Goal: Information Seeking & Learning: Learn about a topic

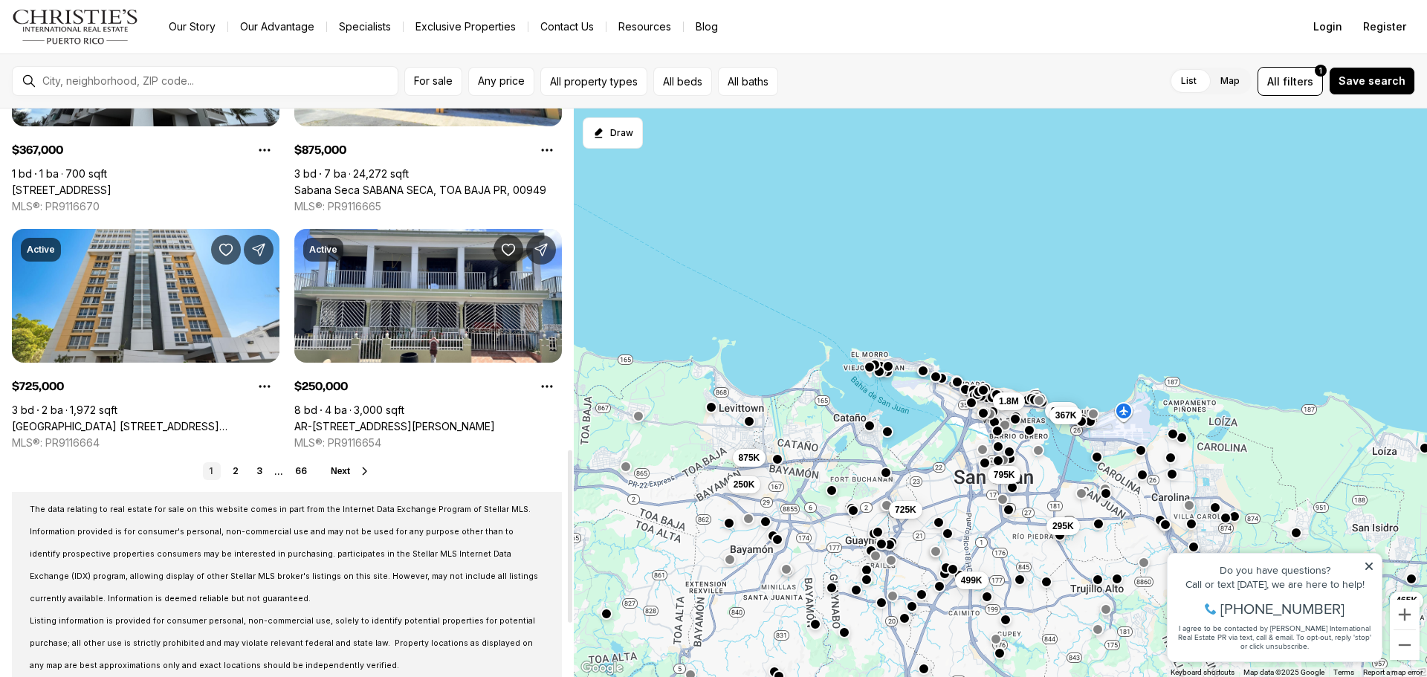
scroll to position [1189, 0]
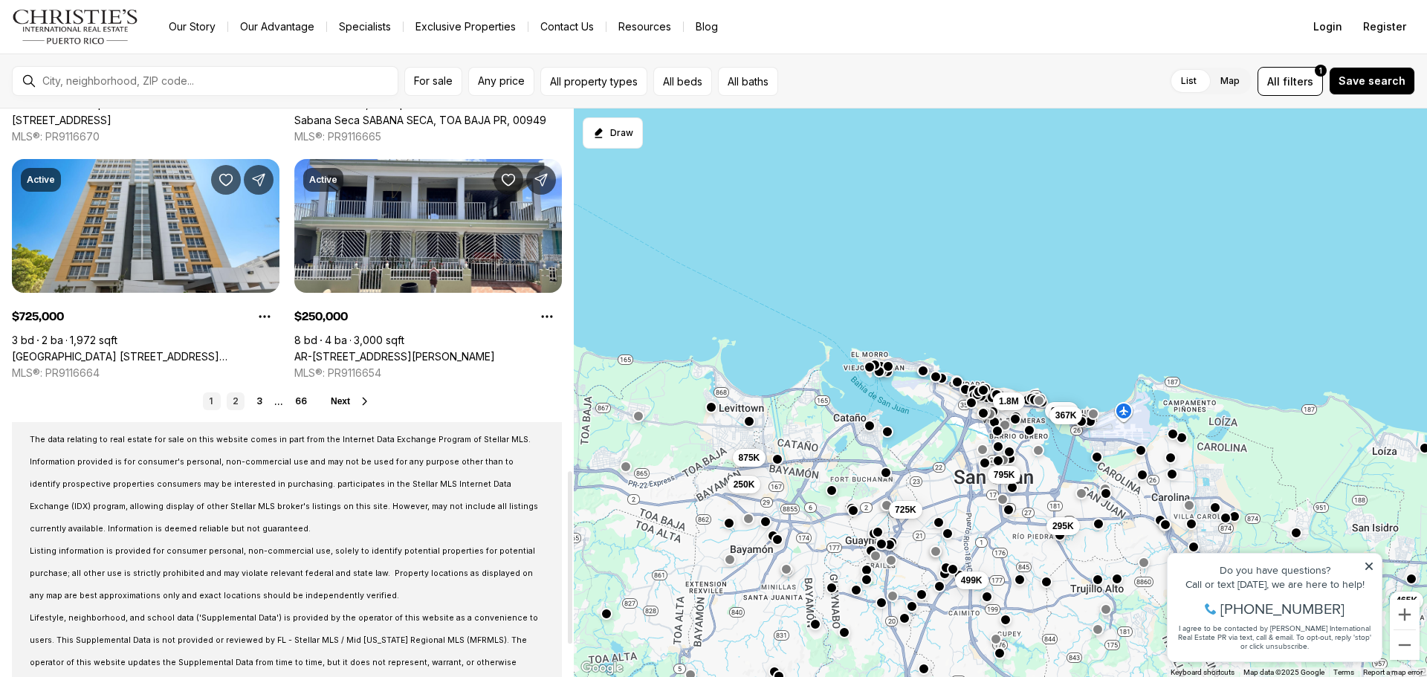
click at [234, 400] on link "2" at bounding box center [236, 401] width 18 height 18
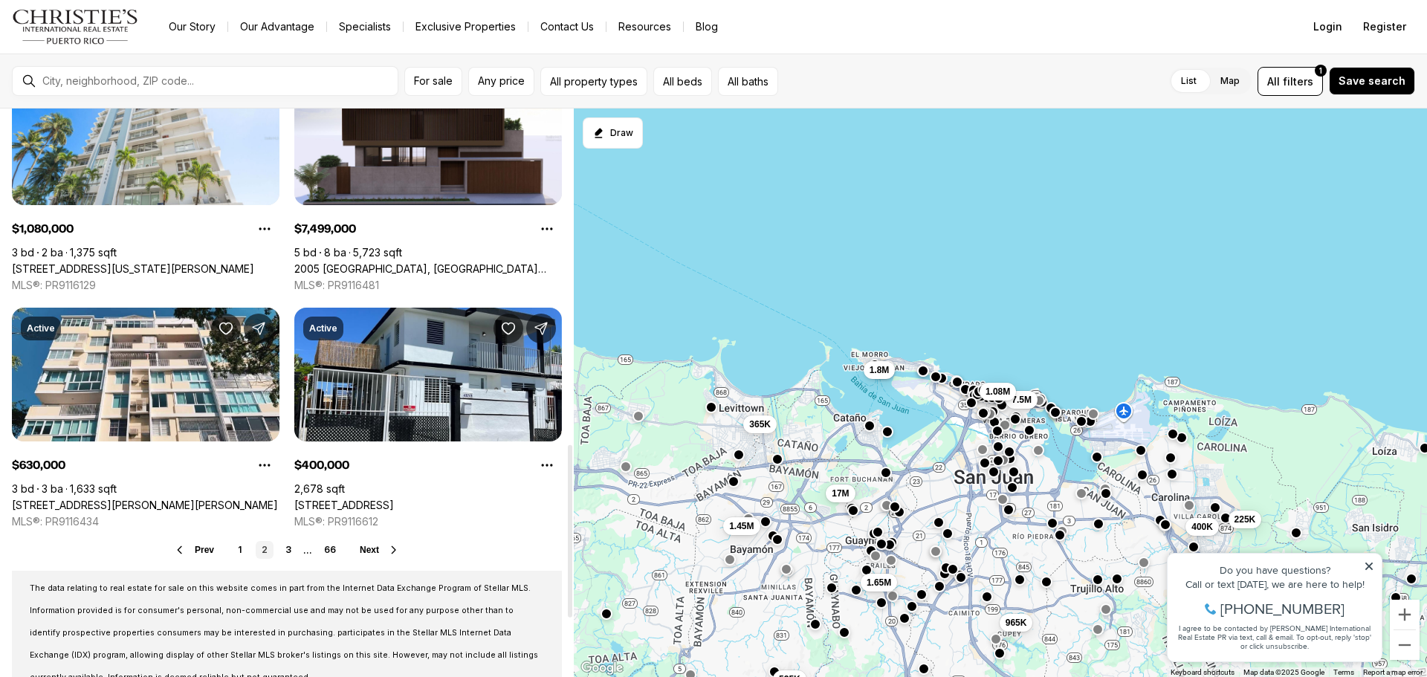
scroll to position [1263, 0]
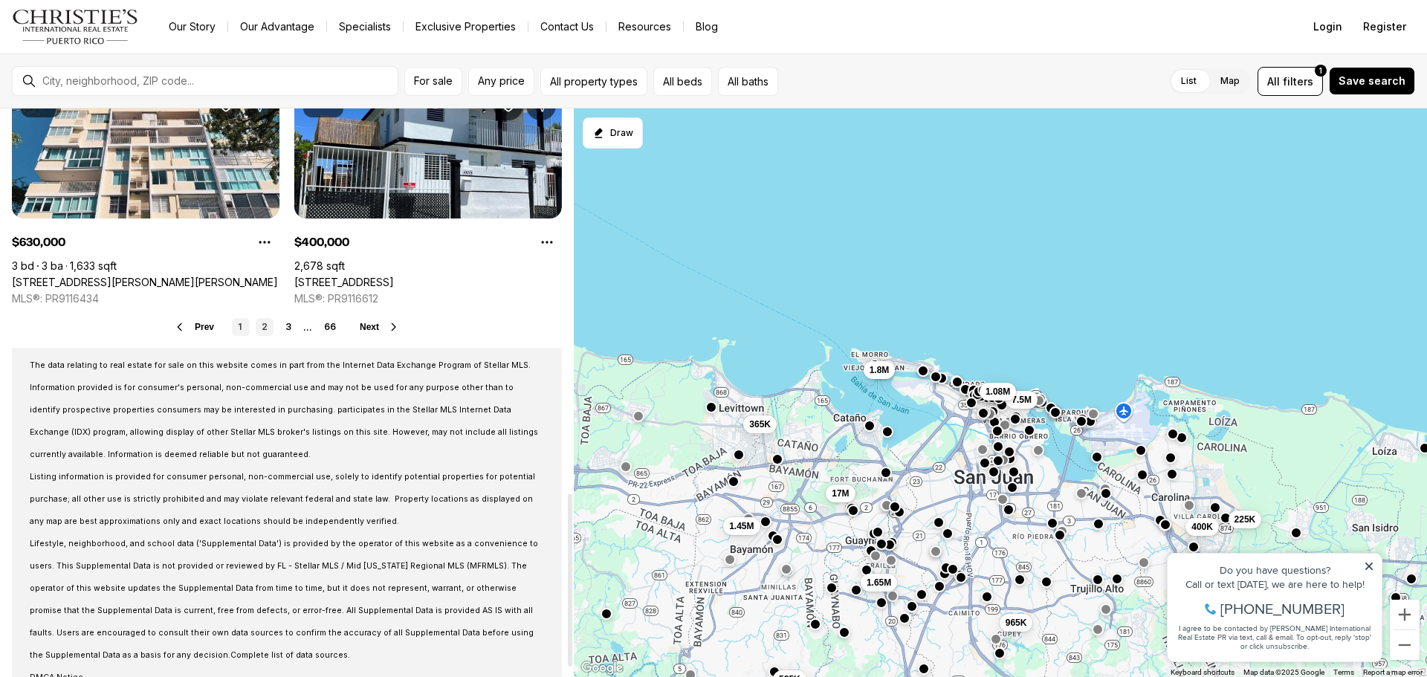
click at [246, 327] on link "1" at bounding box center [241, 327] width 18 height 18
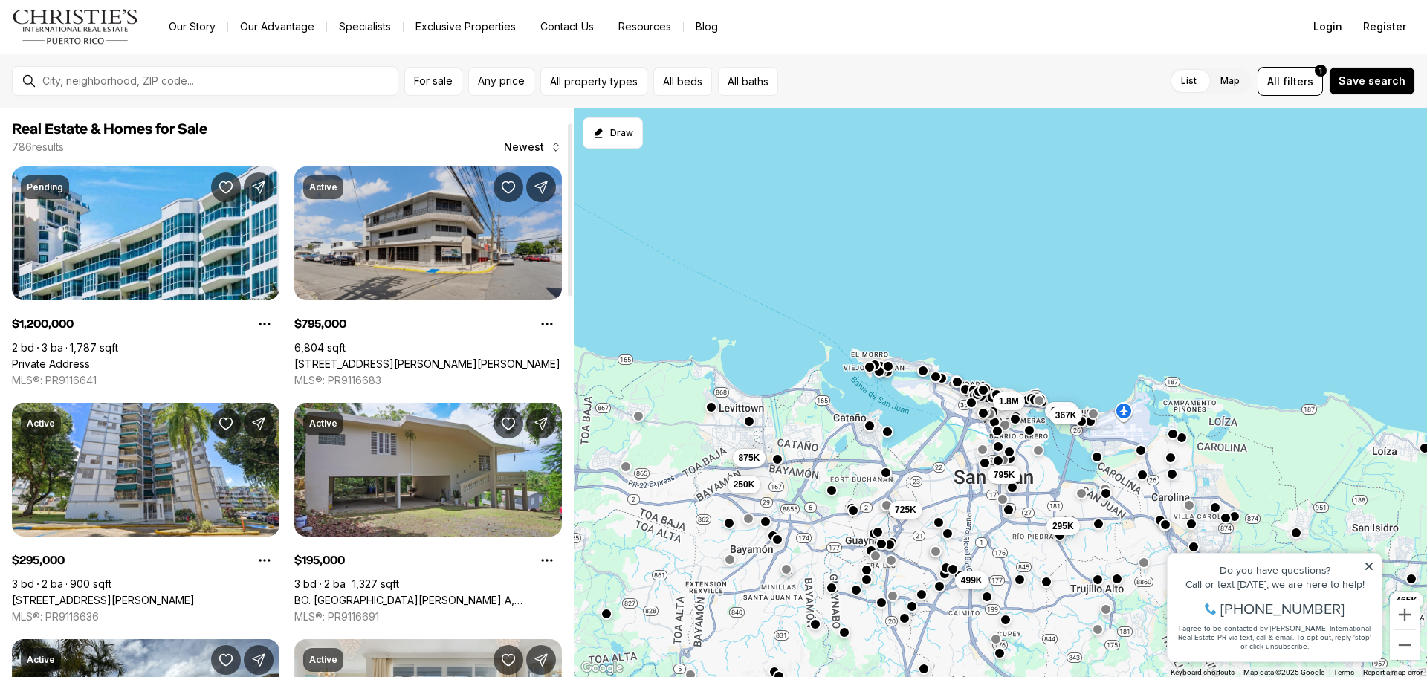
scroll to position [223, 0]
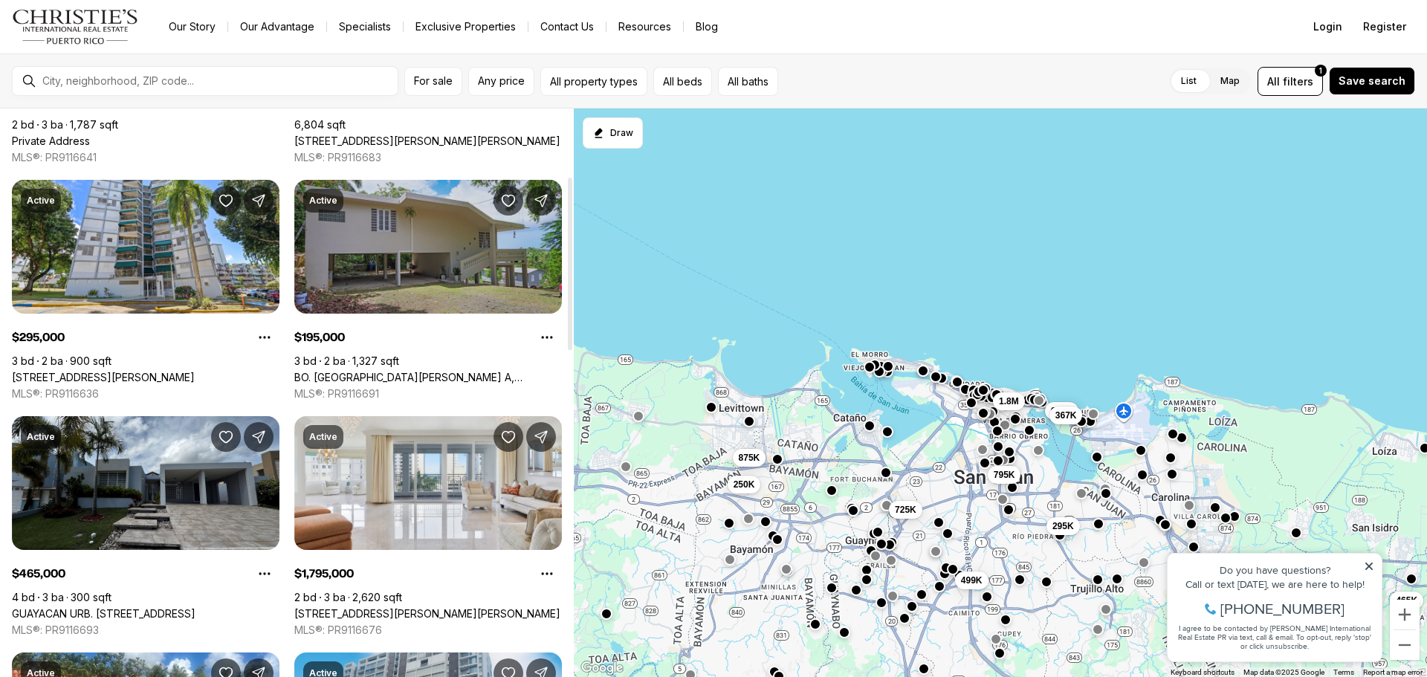
click at [443, 371] on link "BO. [GEOGRAPHIC_DATA][PERSON_NAME] A, CAROLINA PR, 00985" at bounding box center [427, 377] width 267 height 13
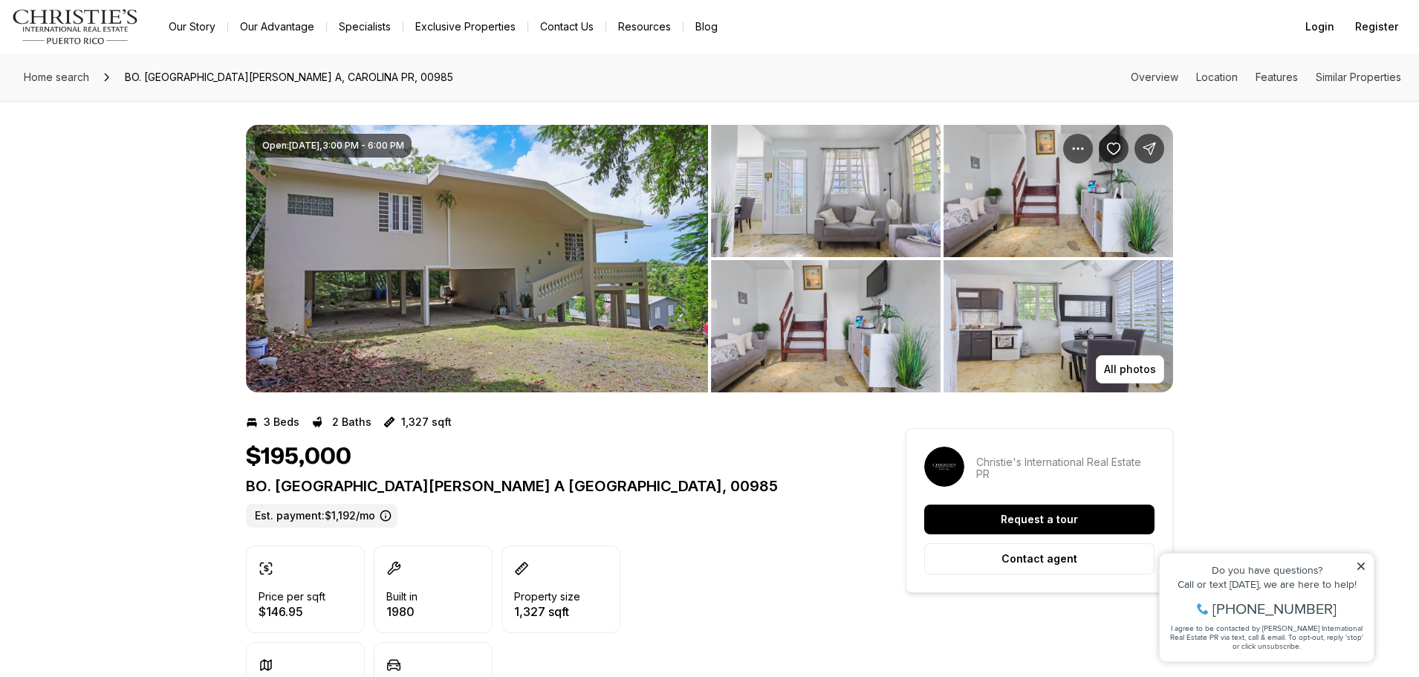
click at [665, 257] on img "View image gallery" at bounding box center [477, 258] width 462 height 267
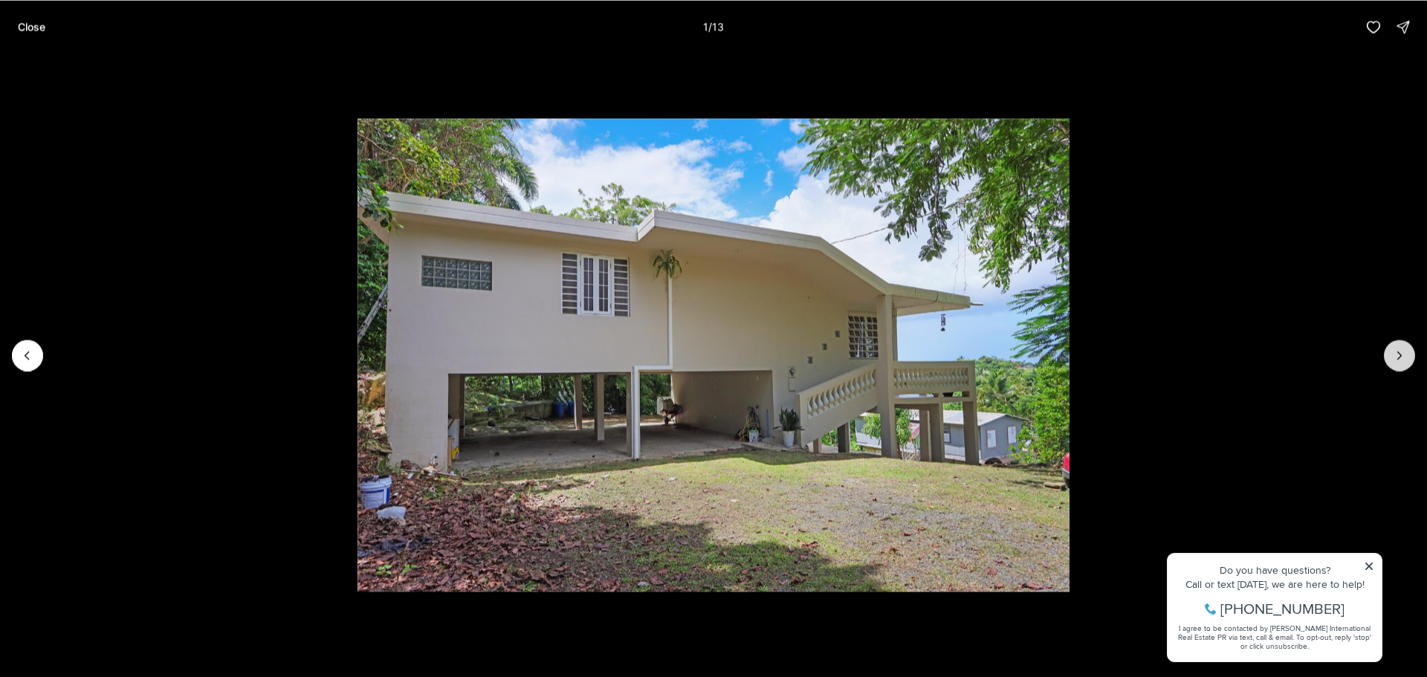
click at [1402, 358] on icon "Next slide" at bounding box center [1399, 355] width 15 height 15
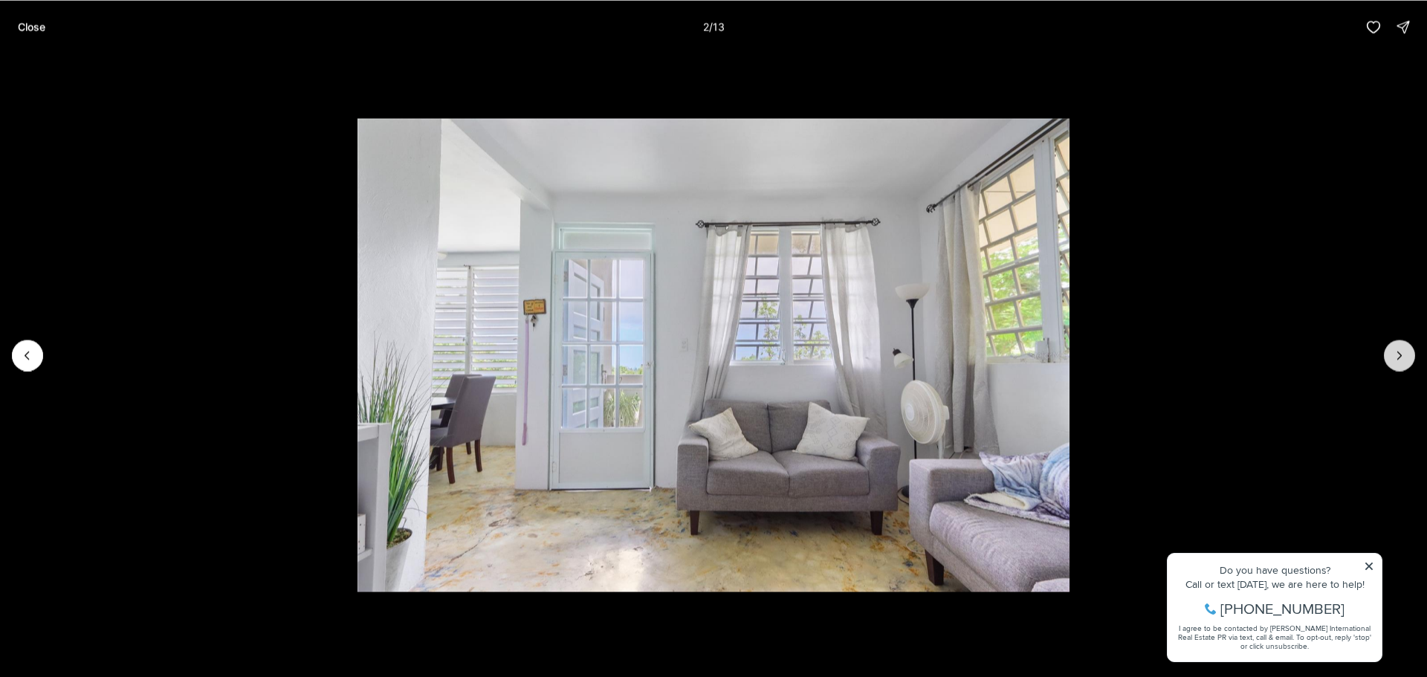
click at [1402, 358] on icon "Next slide" at bounding box center [1399, 355] width 15 height 15
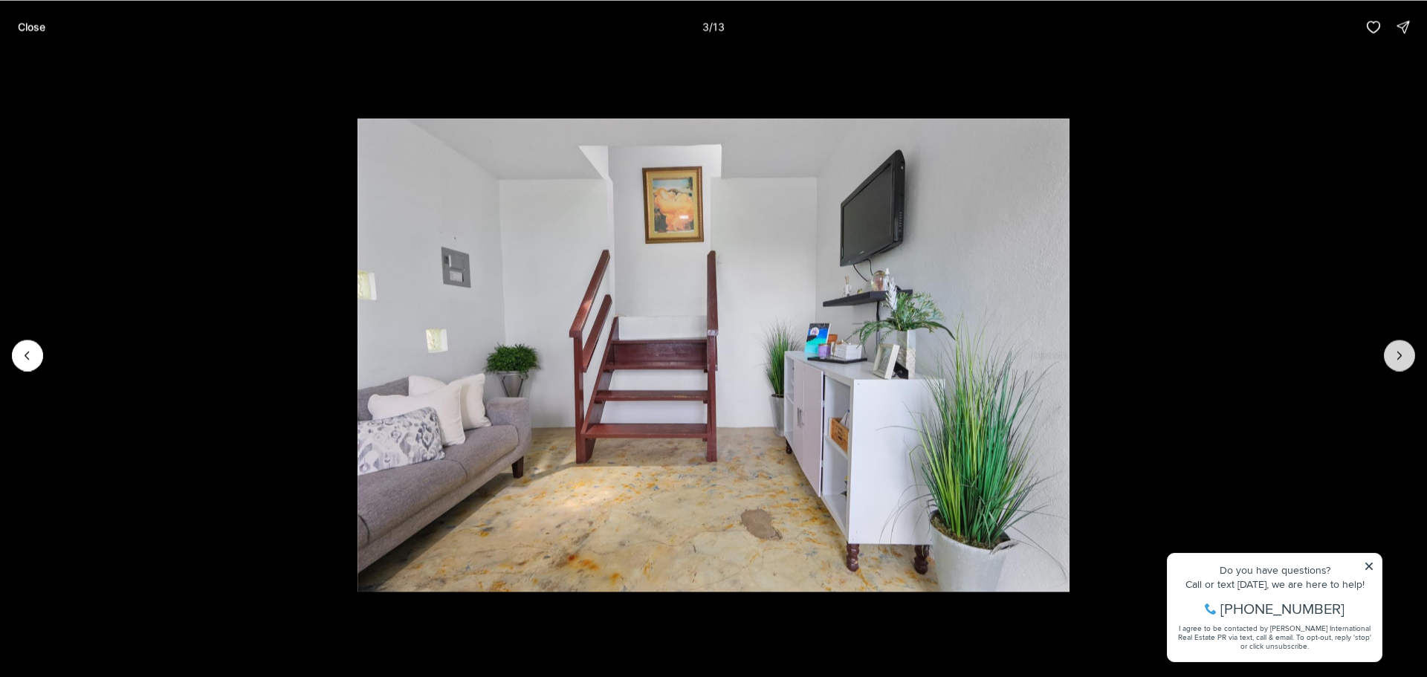
click at [1402, 358] on icon "Next slide" at bounding box center [1399, 355] width 15 height 15
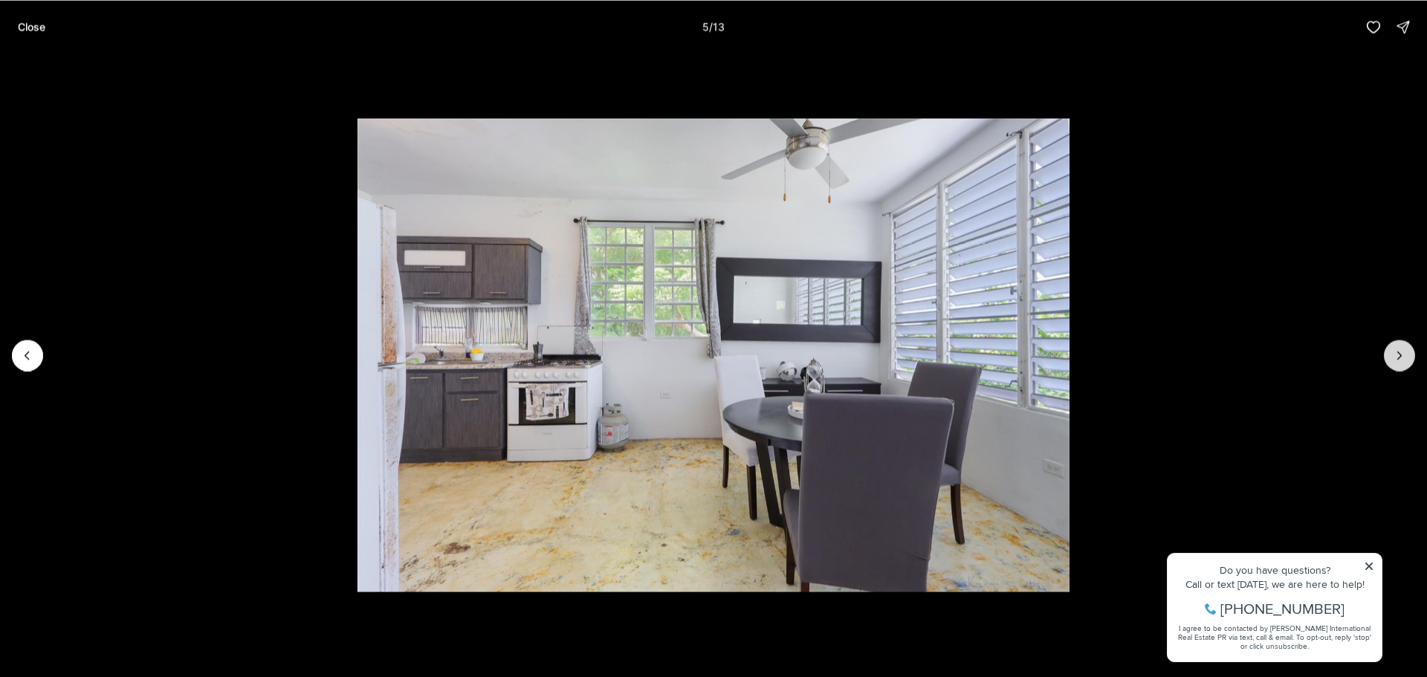
click at [1402, 358] on icon "Next slide" at bounding box center [1399, 355] width 15 height 15
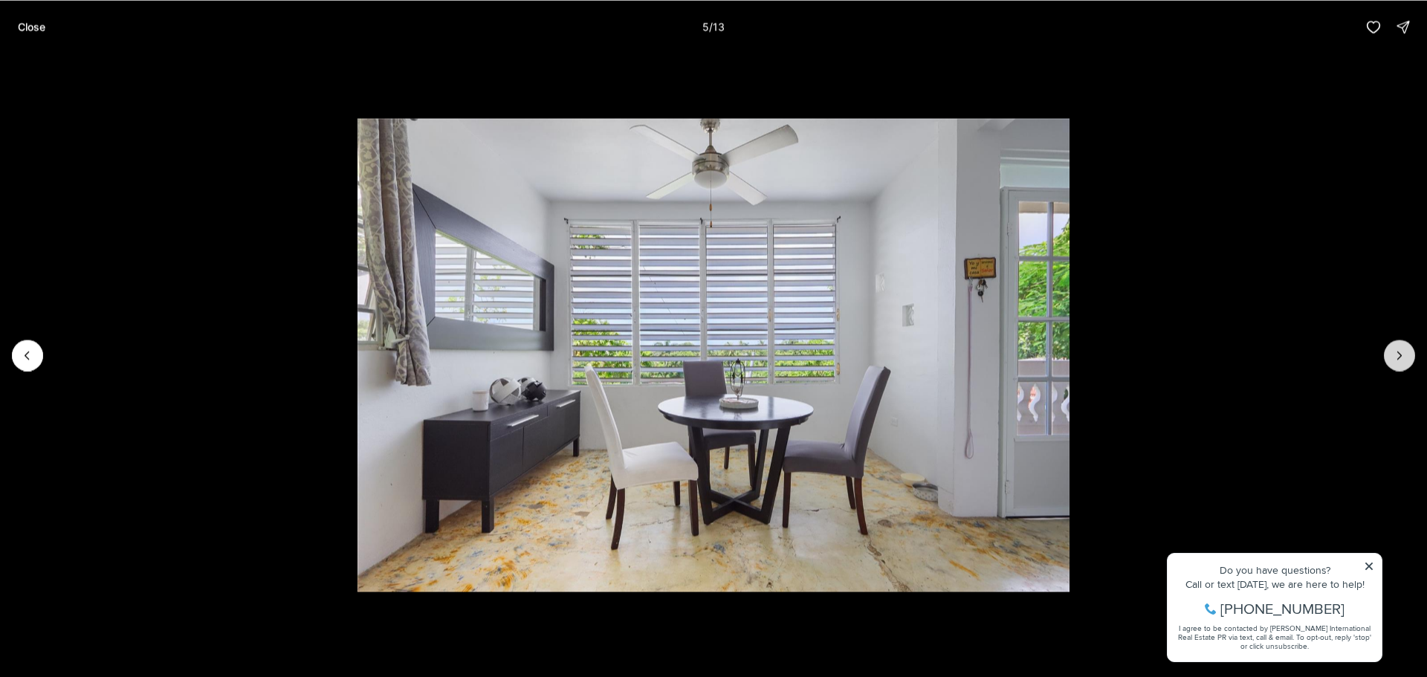
click at [1402, 358] on icon "Next slide" at bounding box center [1399, 355] width 15 height 15
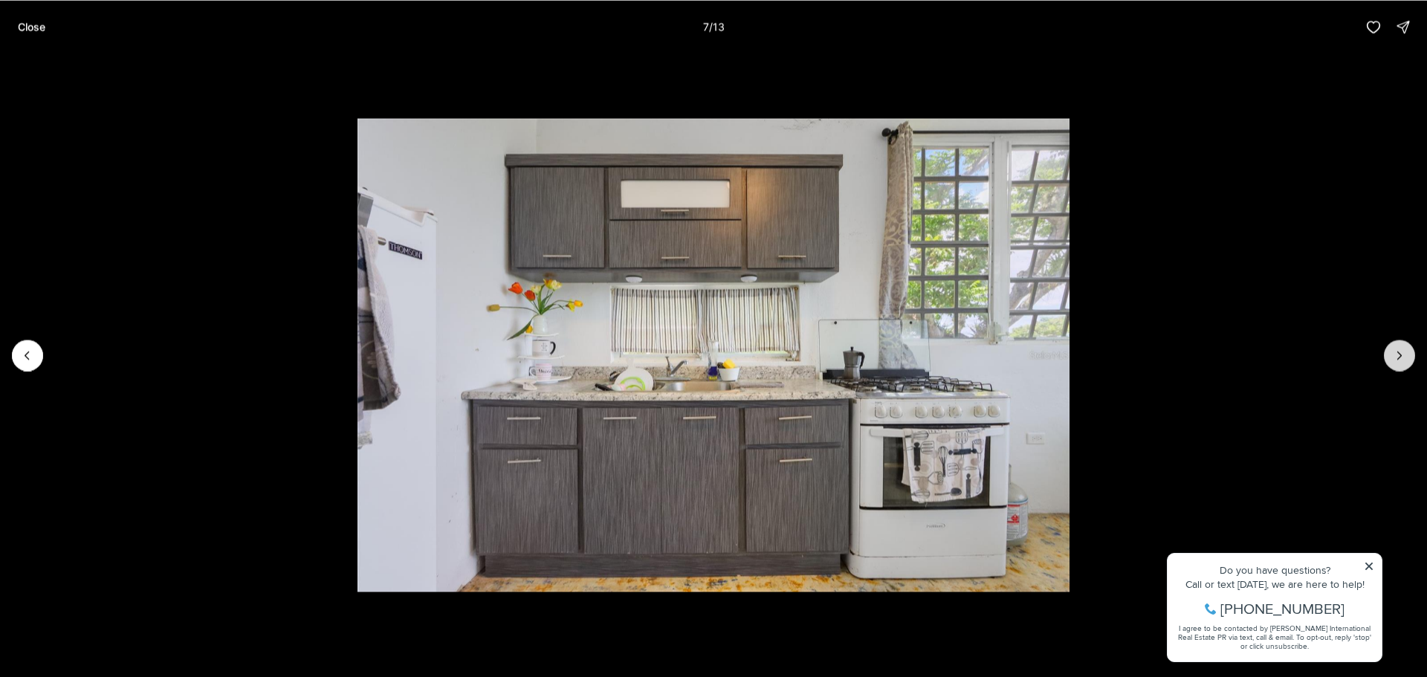
click at [1402, 358] on icon "Next slide" at bounding box center [1399, 355] width 15 height 15
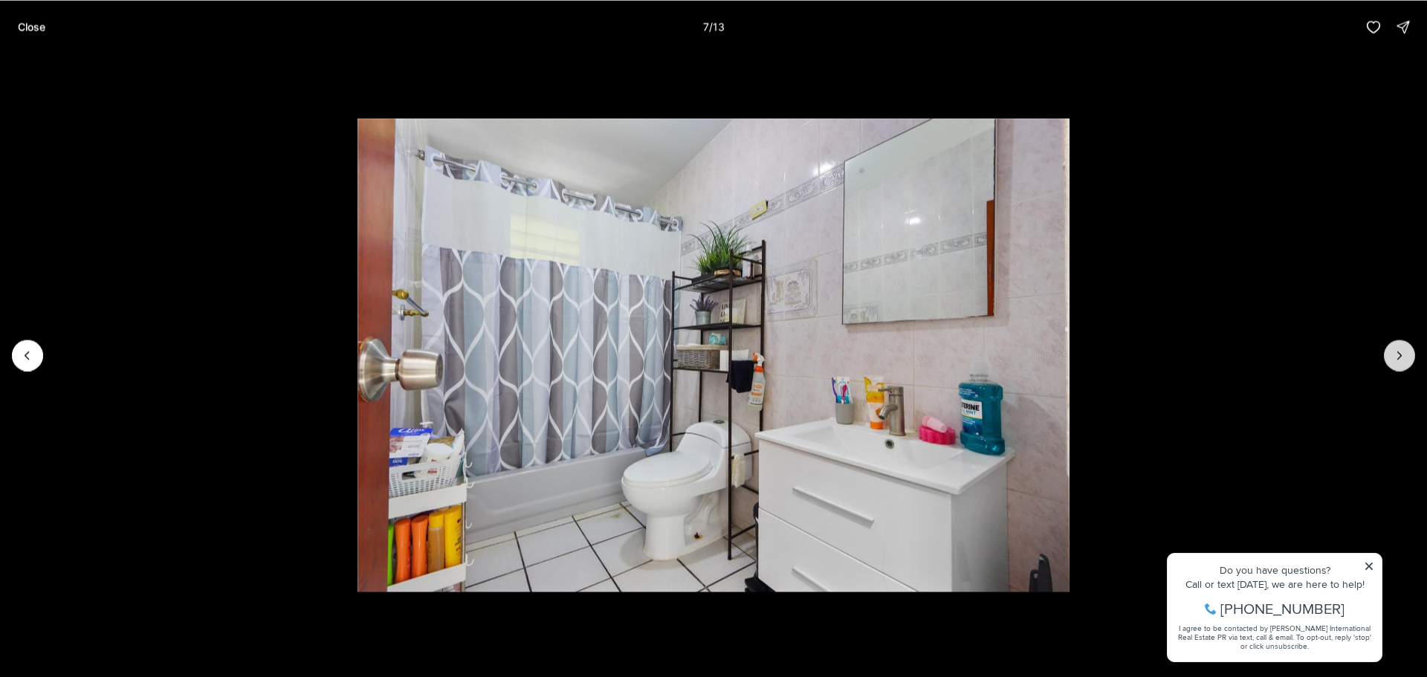
click at [1402, 358] on icon "Next slide" at bounding box center [1399, 355] width 15 height 15
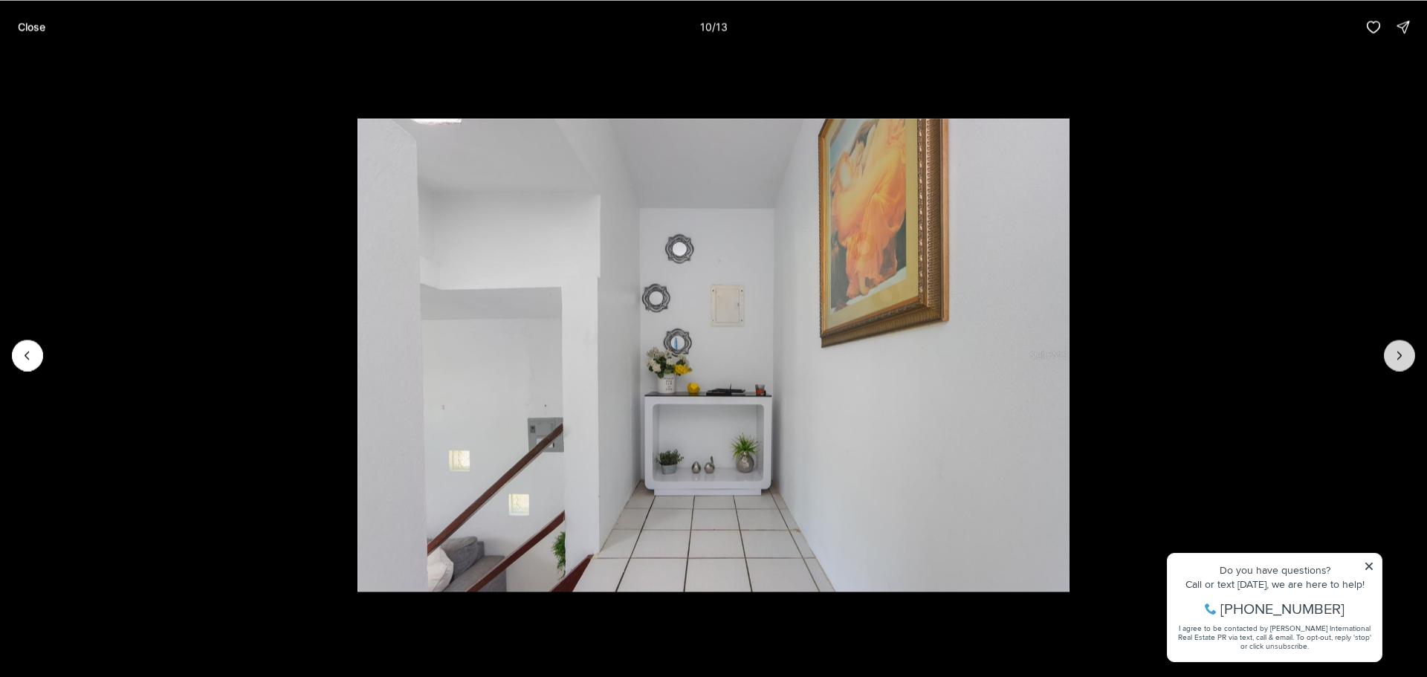
click at [1402, 358] on icon "Next slide" at bounding box center [1399, 355] width 15 height 15
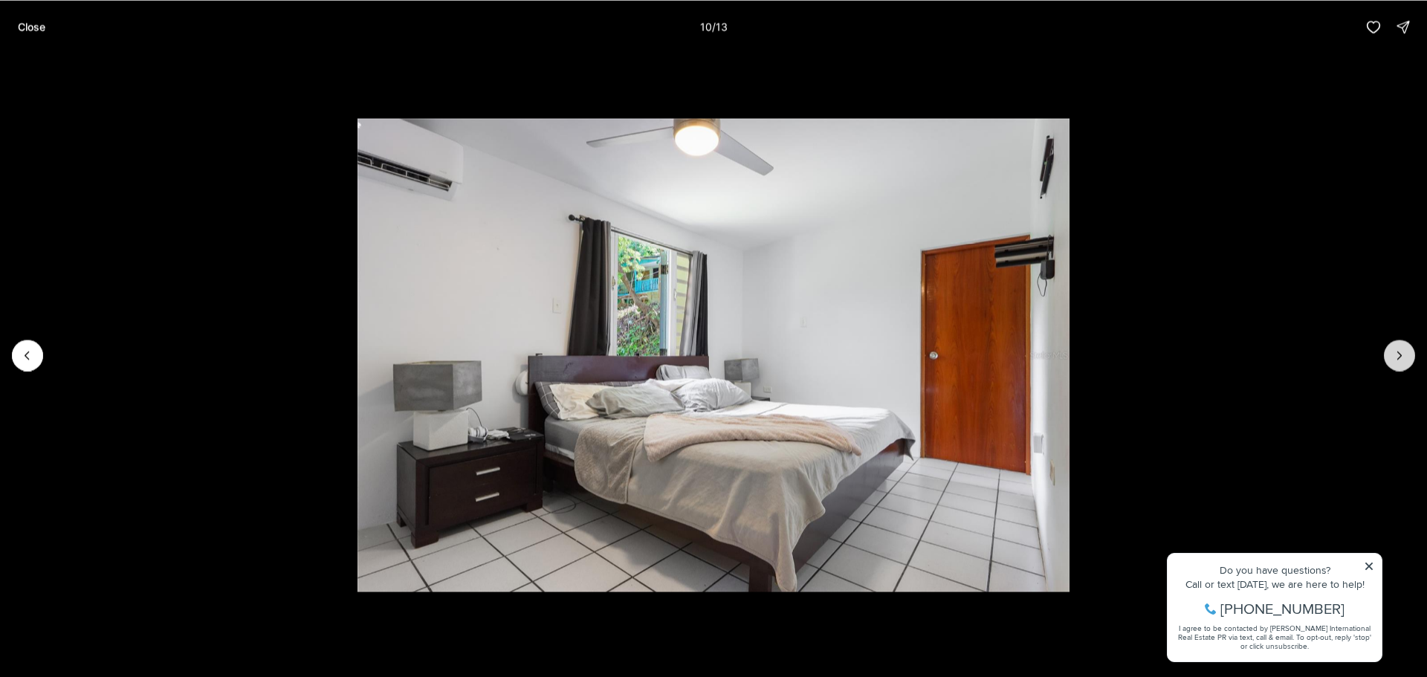
click at [1402, 358] on icon "Next slide" at bounding box center [1399, 355] width 15 height 15
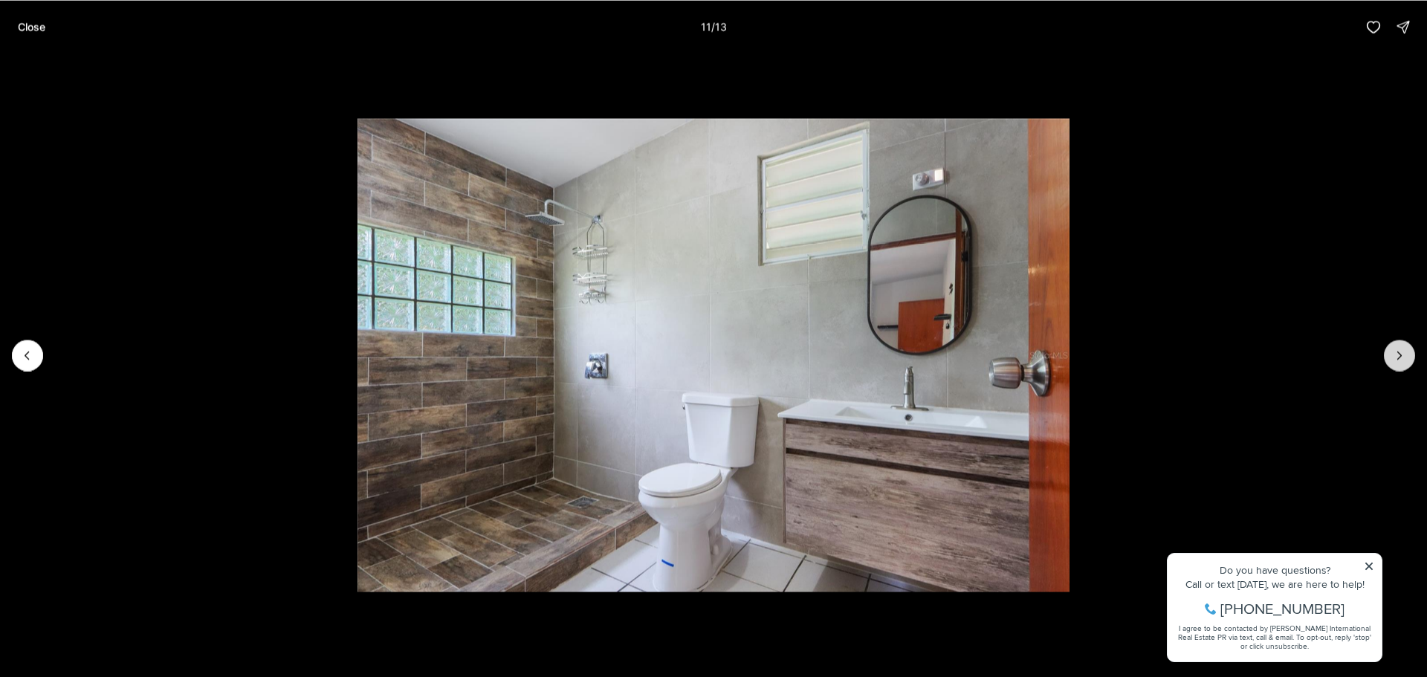
click at [1402, 358] on icon "Next slide" at bounding box center [1399, 355] width 15 height 15
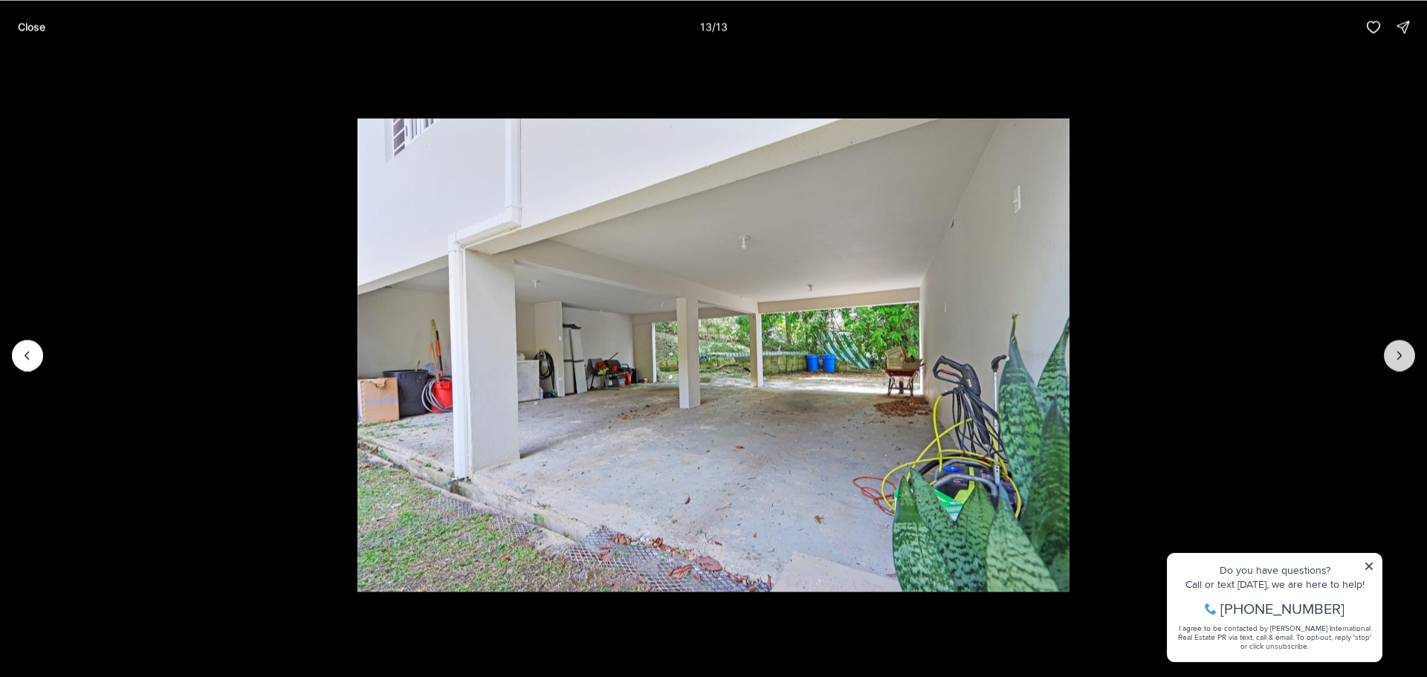
click at [1402, 358] on div at bounding box center [1398, 355] width 31 height 31
click at [33, 22] on p "Close" at bounding box center [31, 27] width 27 height 12
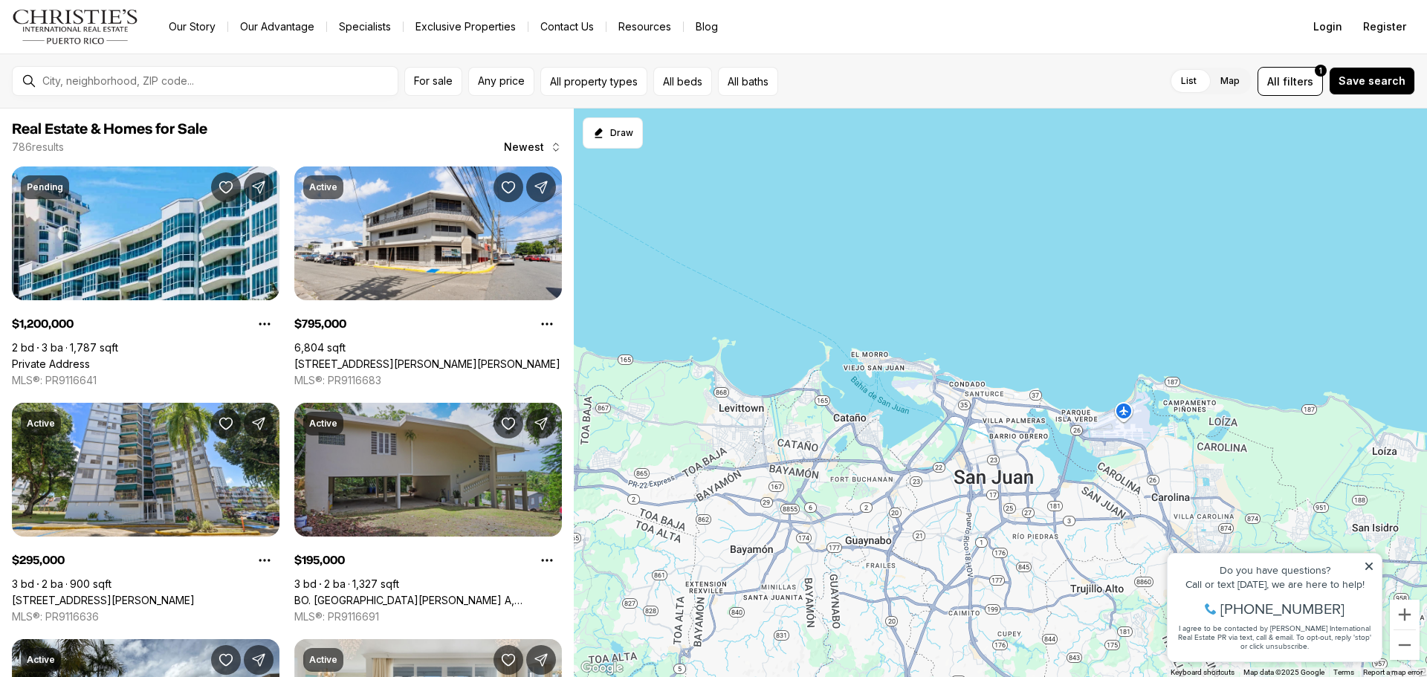
scroll to position [223, 0]
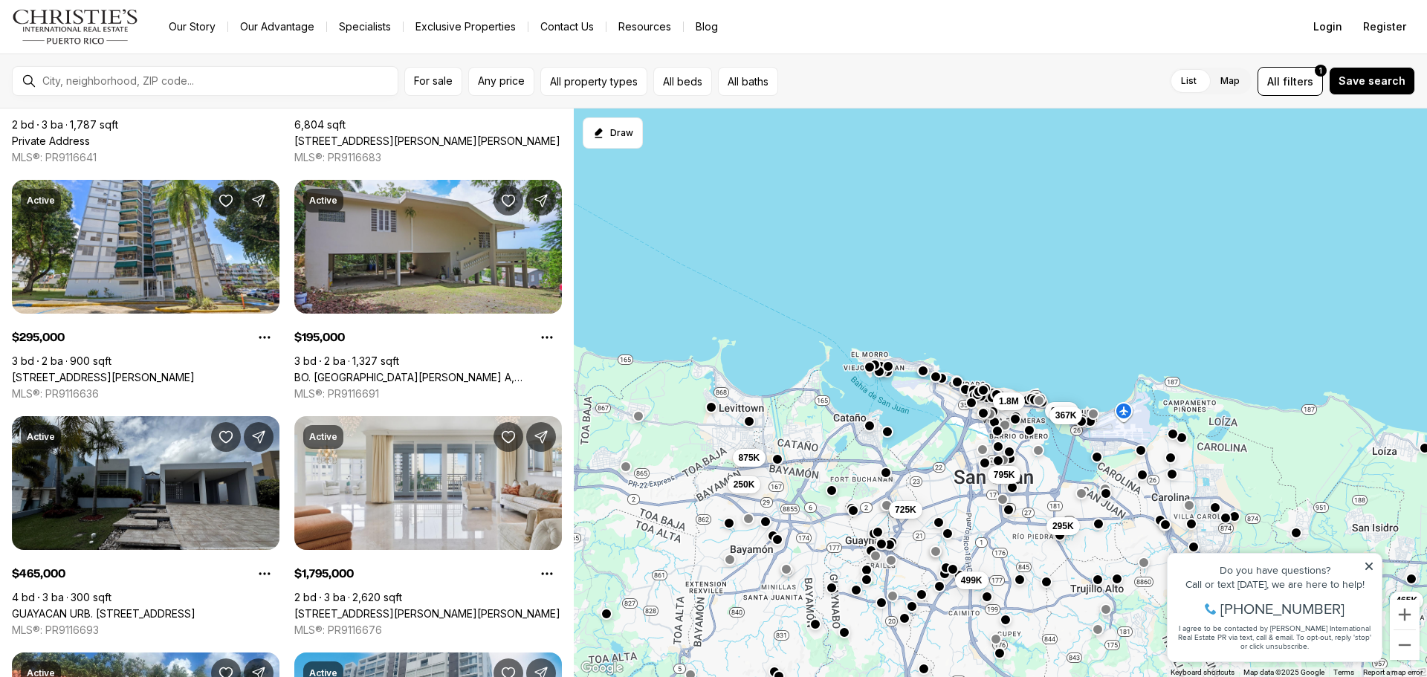
click at [970, 483] on div "295K 795K 465K 195K 653K 367K 1.8M 499K 250K 875K 725K" at bounding box center [1000, 392] width 853 height 569
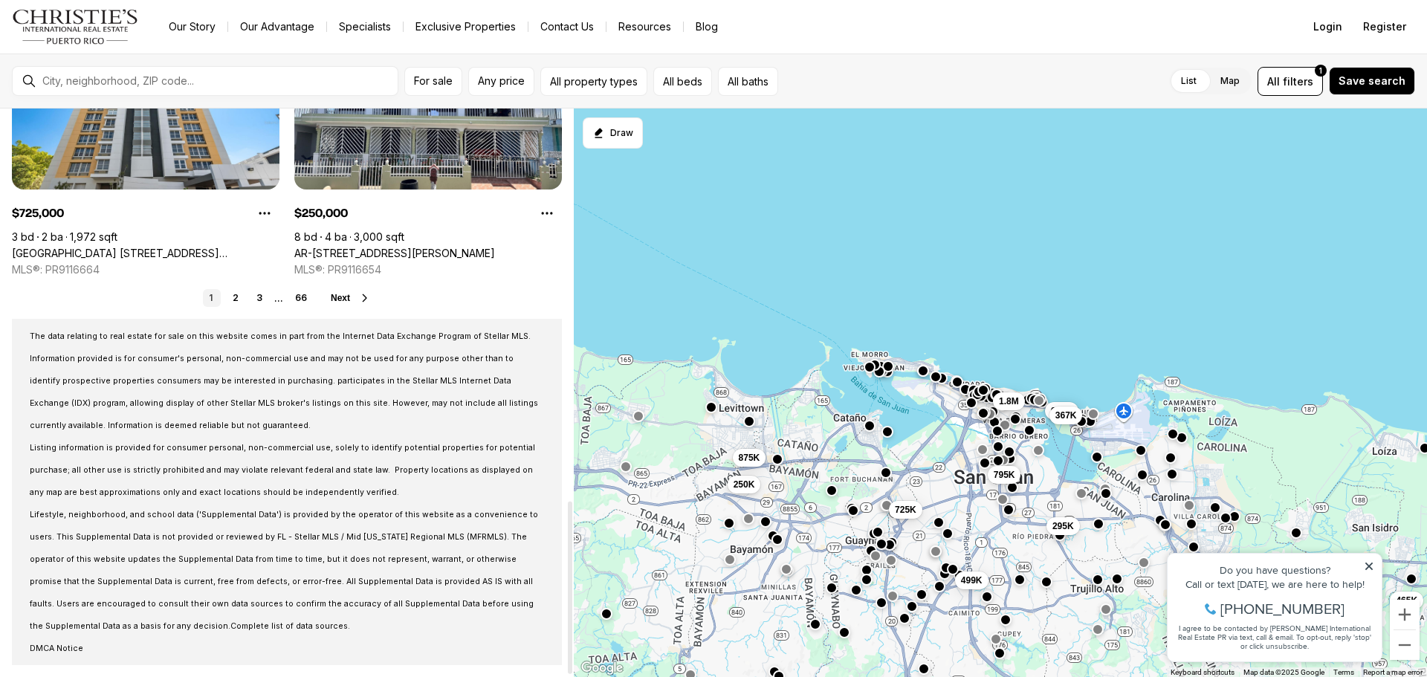
scroll to position [995, 0]
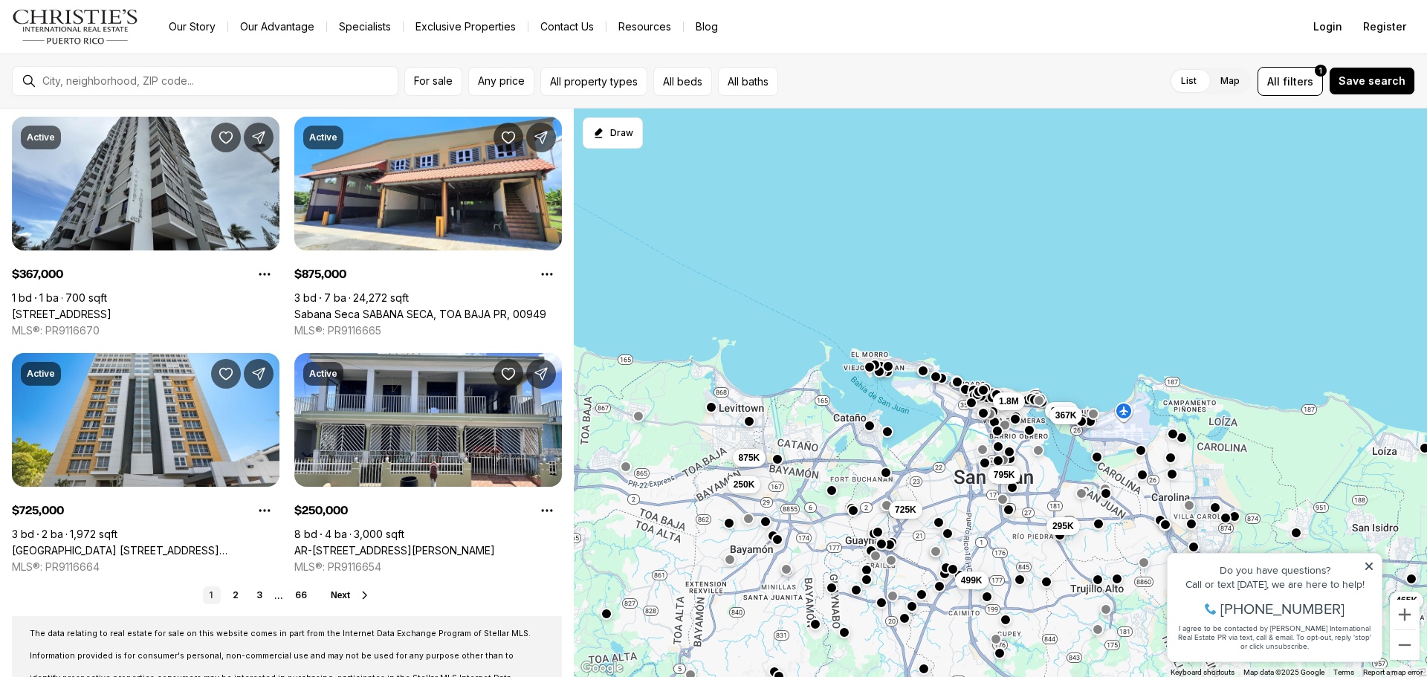
click at [982, 486] on div "295K 795K 465K 195K 653K 367K 1.8M 499K 250K 875K 725K" at bounding box center [1000, 392] width 853 height 569
click at [1010, 496] on div "295K 795K 465K 195K 653K 367K 1.8M 499K 250K 875K 725K" at bounding box center [1000, 392] width 853 height 569
click at [1014, 489] on button "button" at bounding box center [1012, 486] width 12 height 12
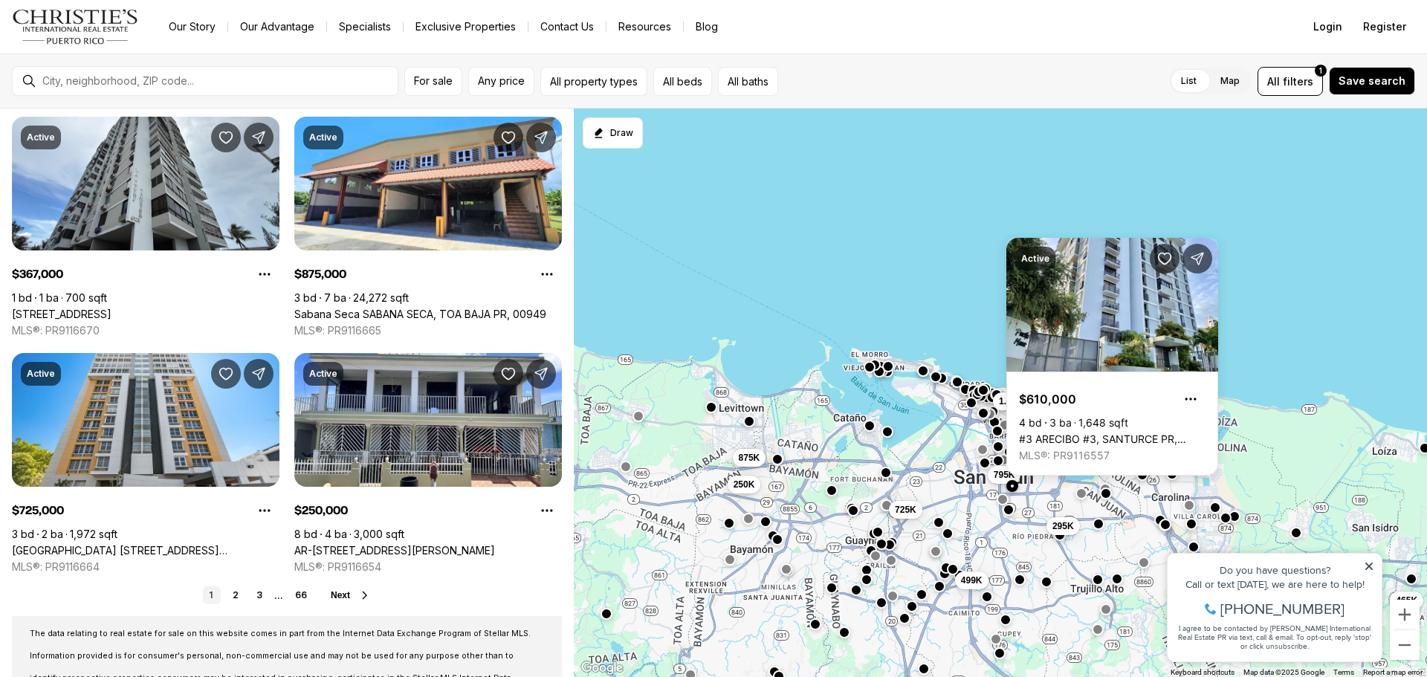
click at [971, 478] on div "295K 795K 465K 195K 653K 367K 1.8M 499K 250K 875K 725K" at bounding box center [1000, 392] width 853 height 569
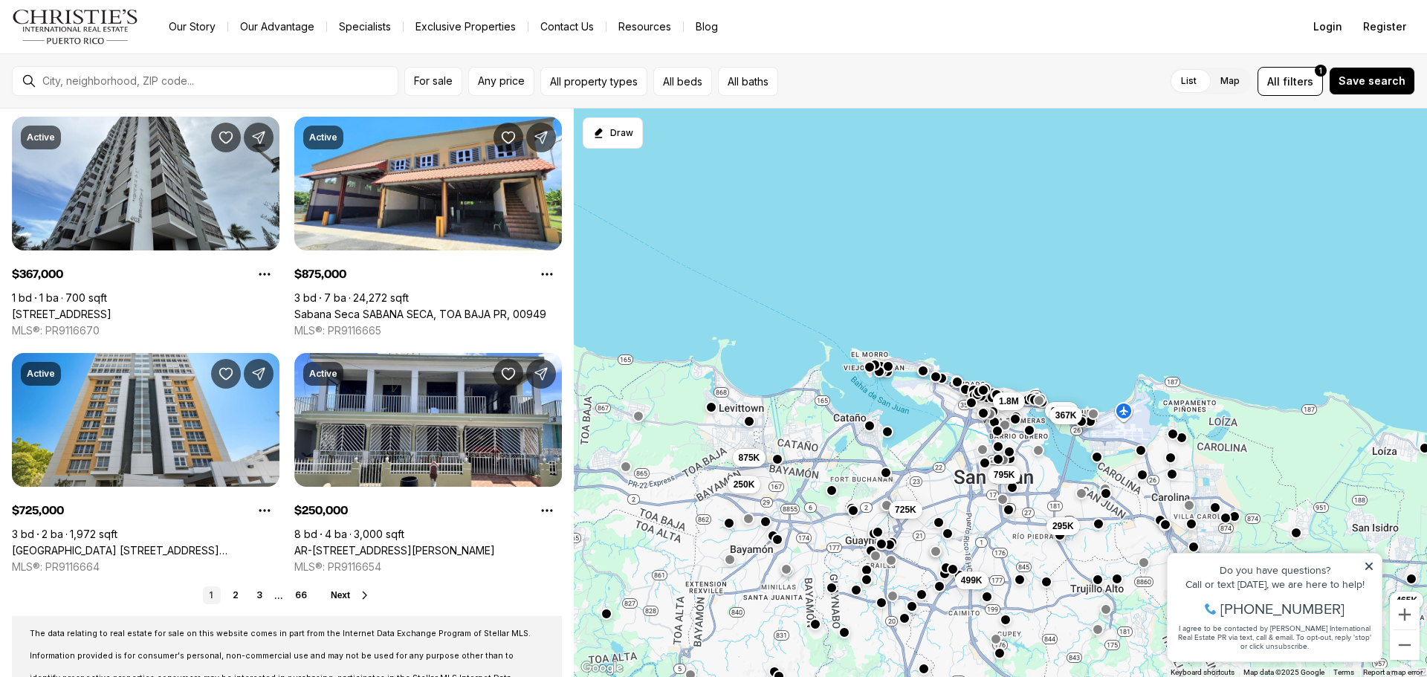
click at [996, 464] on button "button" at bounding box center [998, 459] width 12 height 12
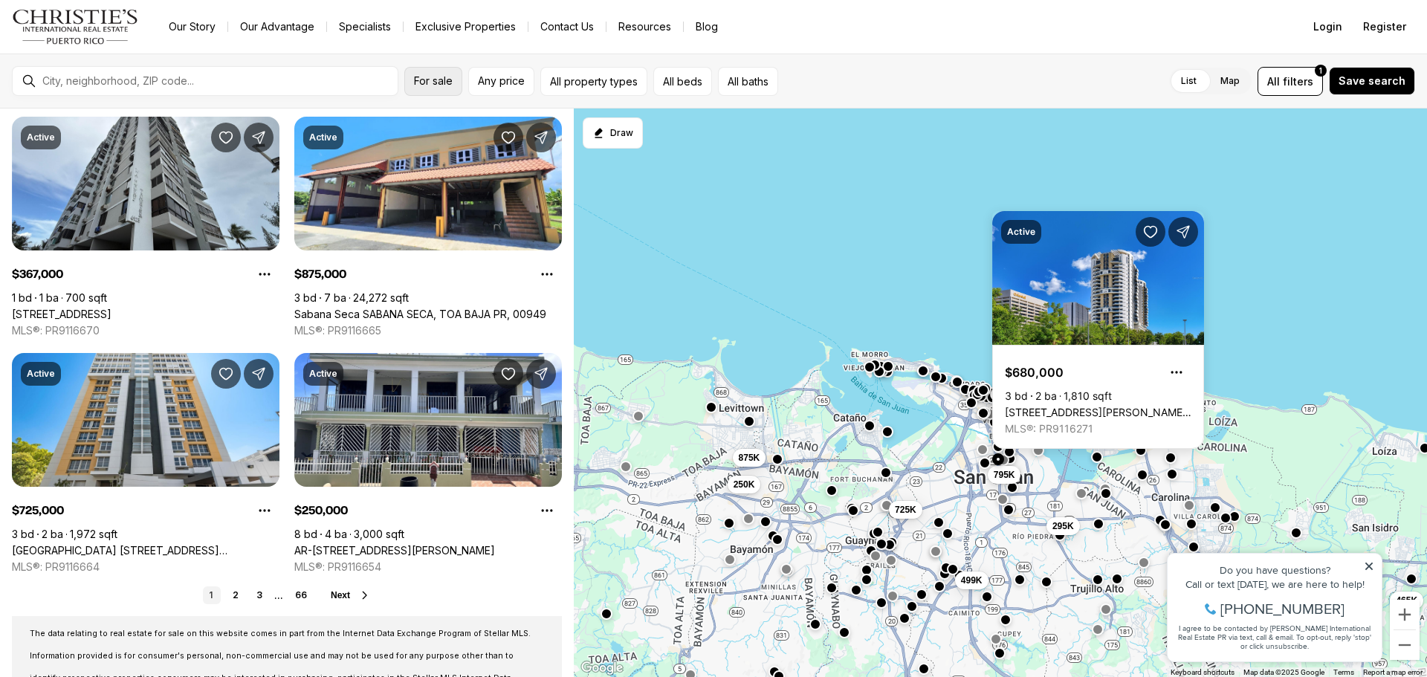
click at [432, 86] on span "For sale" at bounding box center [433, 81] width 39 height 12
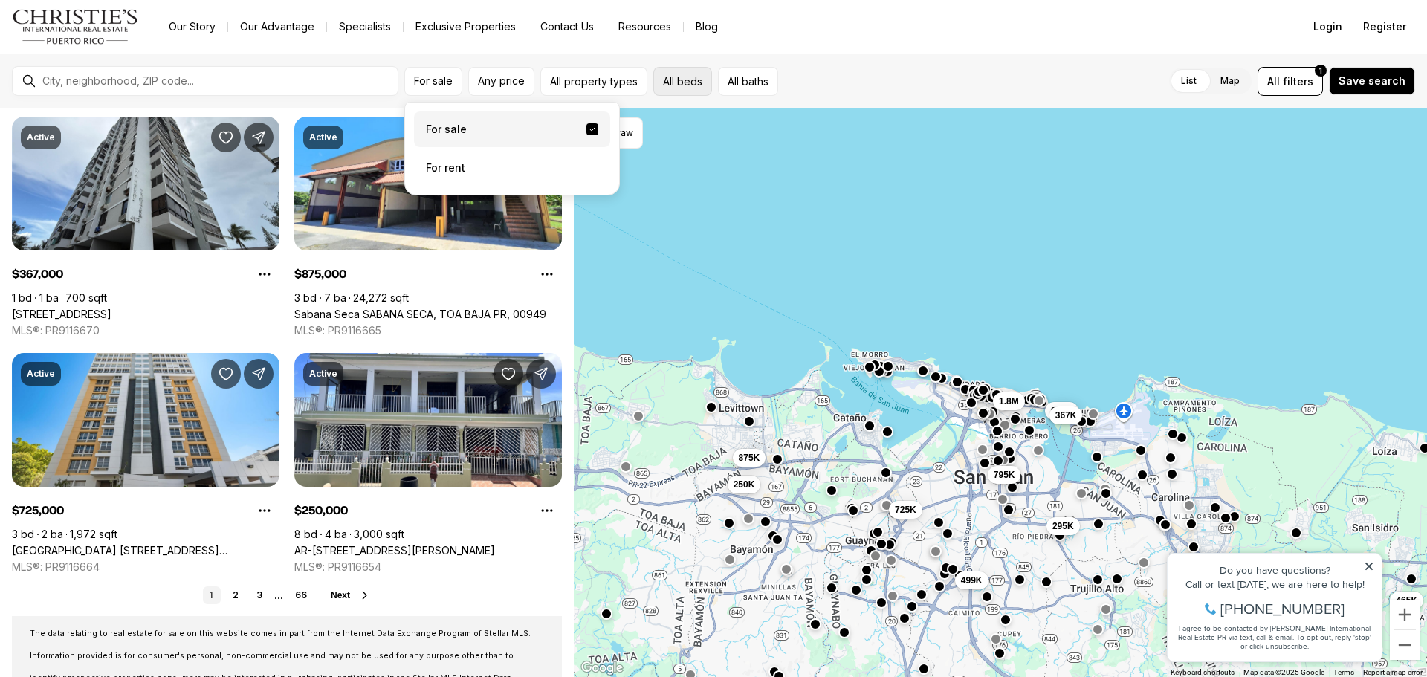
click at [687, 85] on button "All beds" at bounding box center [682, 81] width 59 height 29
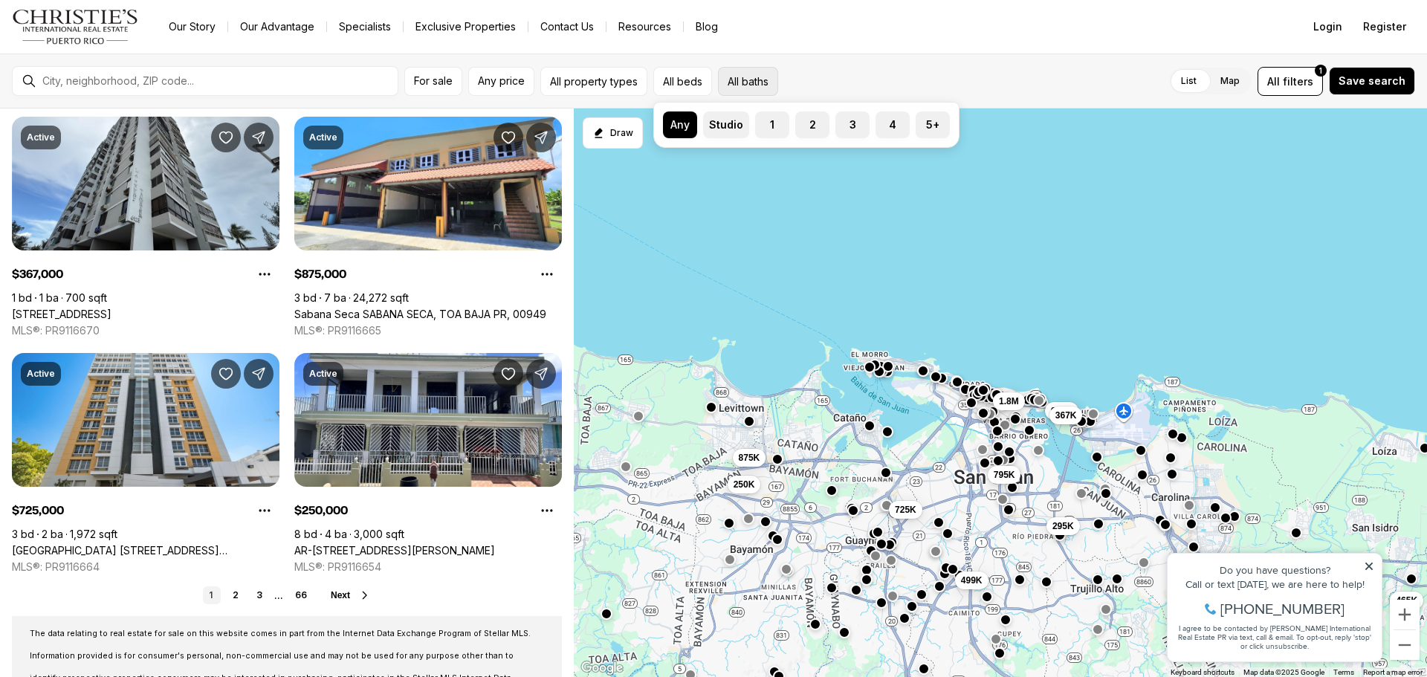
click at [759, 74] on button "All baths" at bounding box center [748, 81] width 60 height 29
click at [625, 76] on button "All property types" at bounding box center [593, 81] width 107 height 29
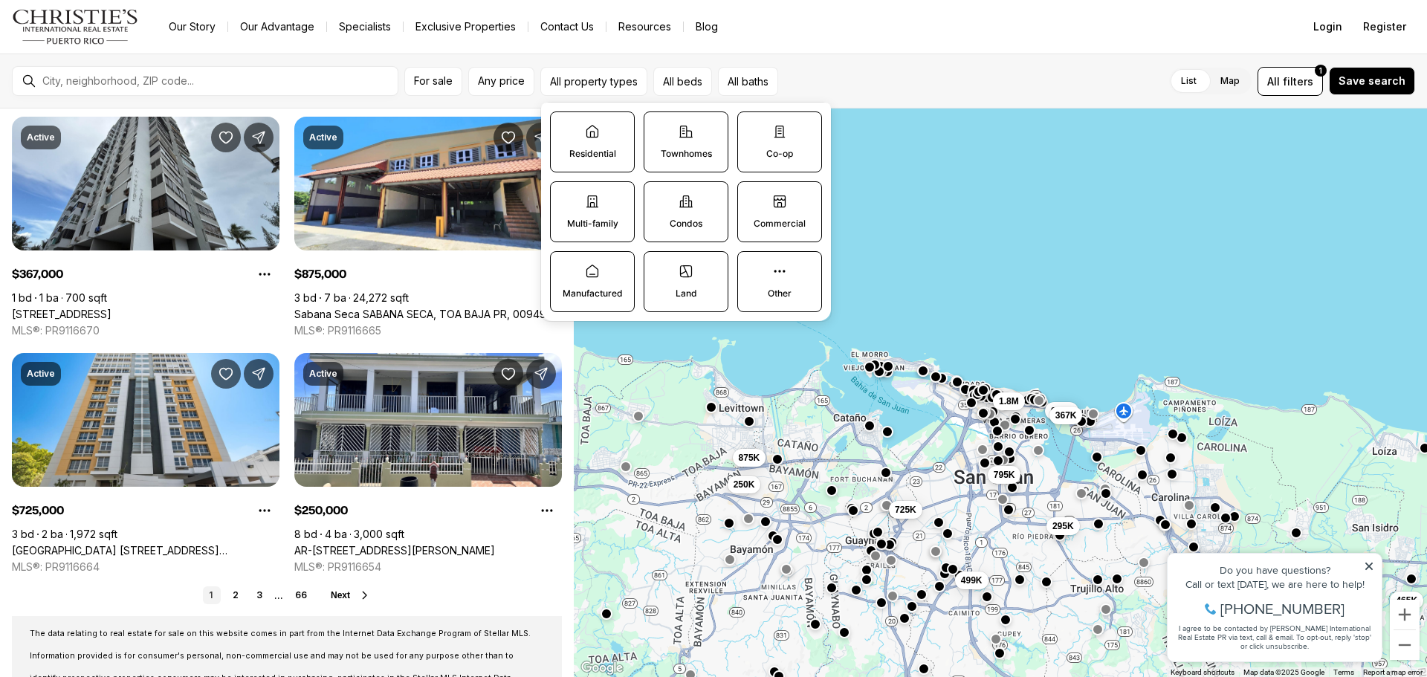
click at [583, 147] on label "Residential" at bounding box center [592, 141] width 85 height 61
click at [565, 127] on button "Residential" at bounding box center [558, 119] width 15 height 15
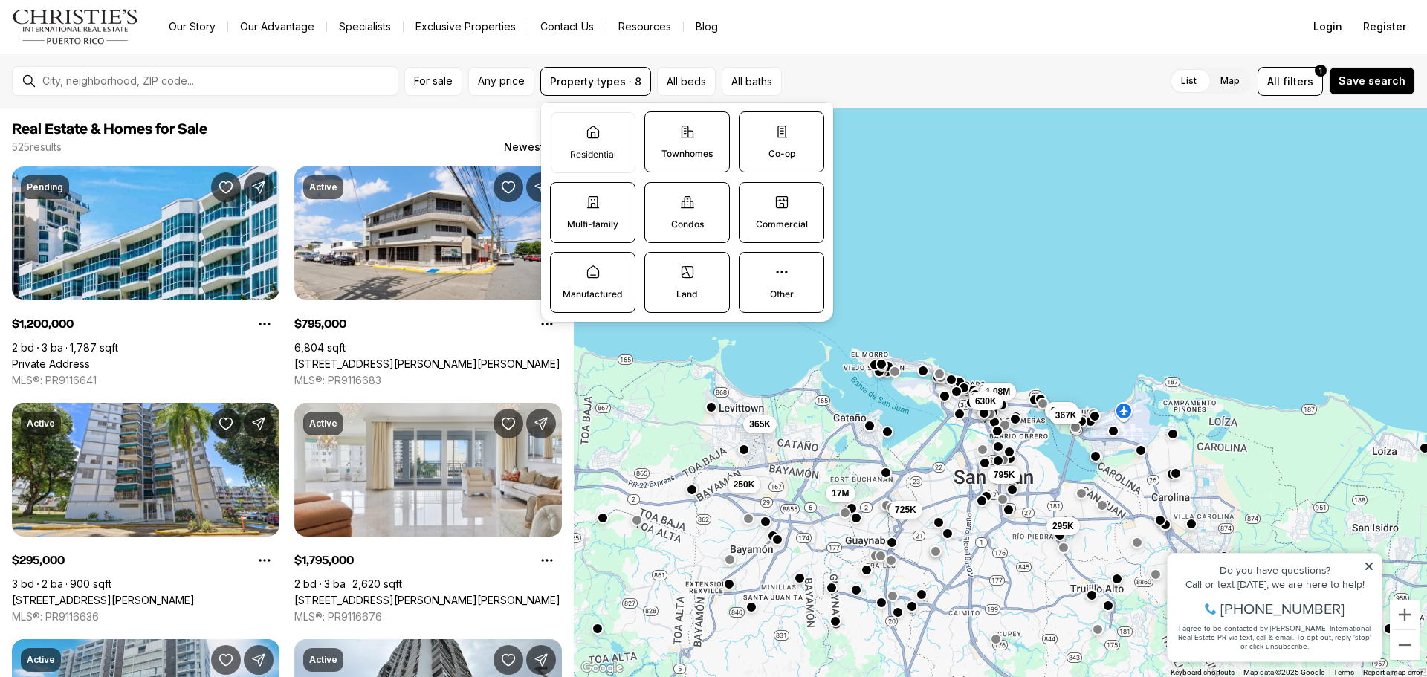
click at [596, 226] on p "Multi-family" at bounding box center [592, 224] width 51 height 12
click at [565, 198] on button "Multi-family" at bounding box center [558, 190] width 15 height 15
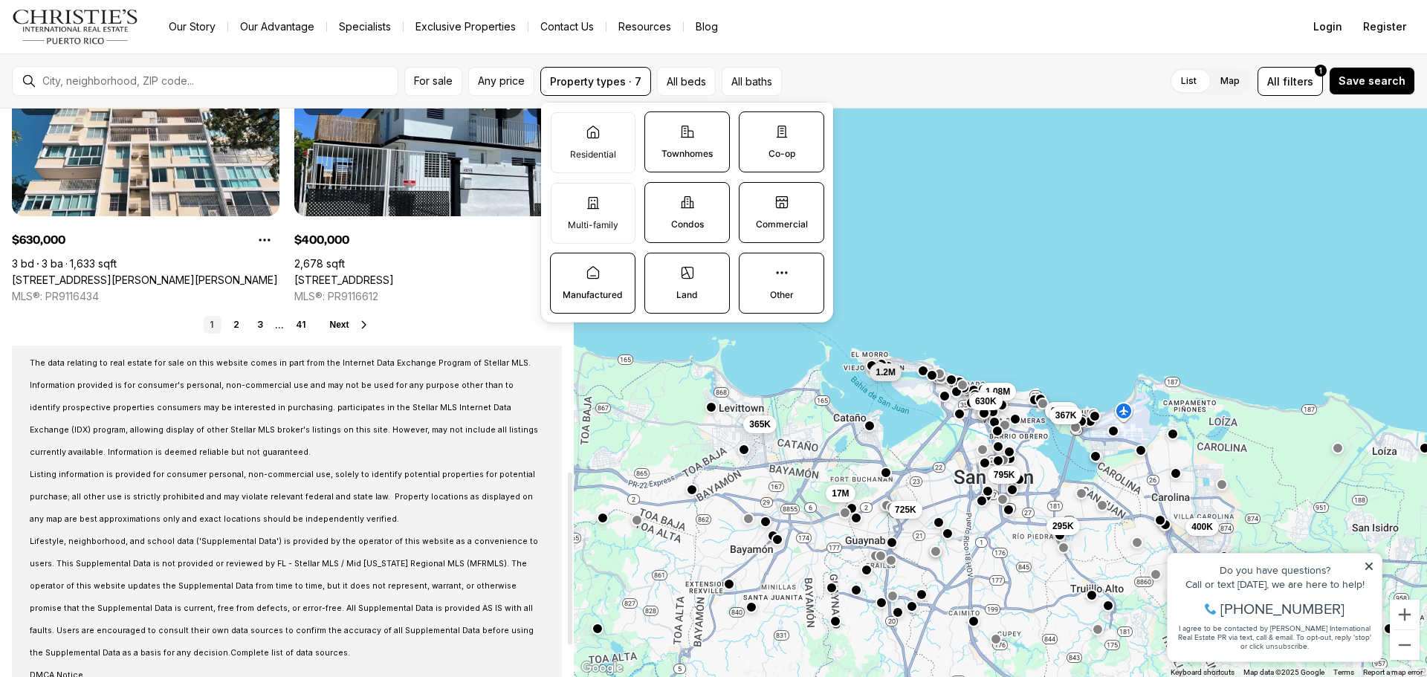
scroll to position [1292, 0]
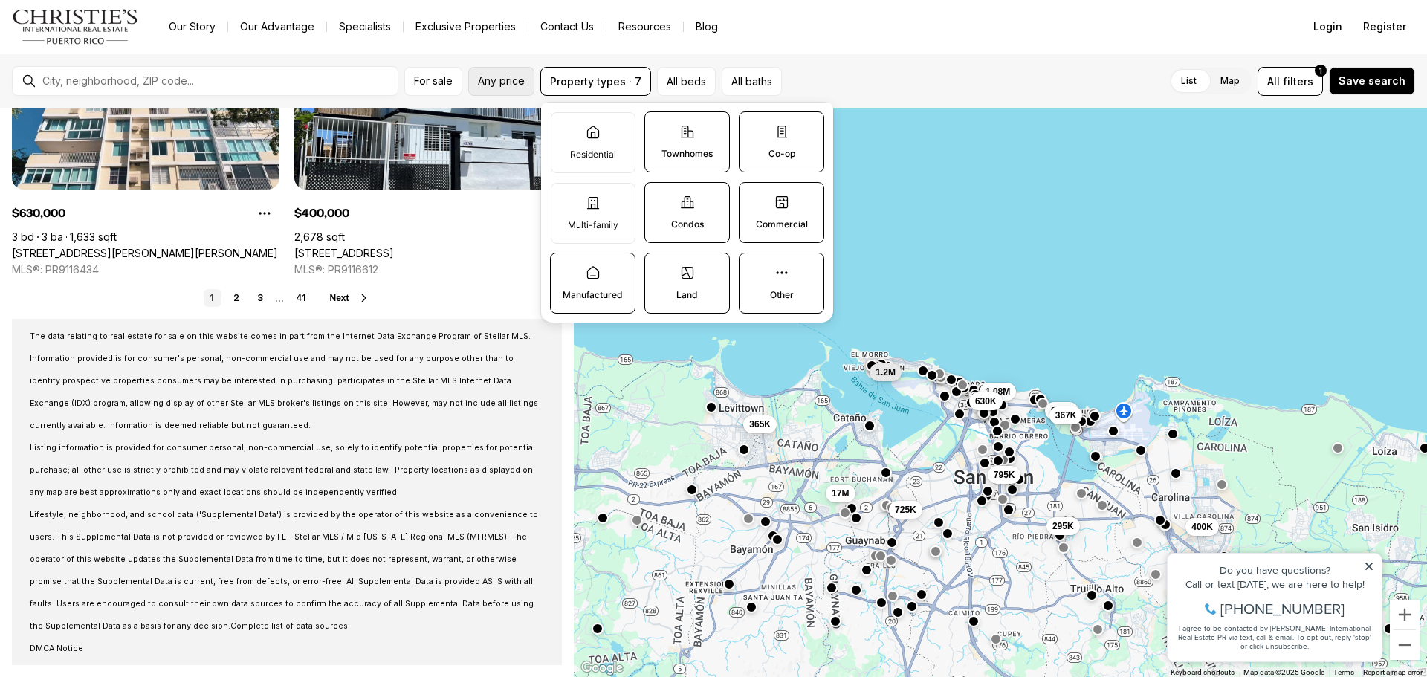
click at [516, 82] on span "Any price" at bounding box center [501, 81] width 47 height 12
